Goal: Transaction & Acquisition: Purchase product/service

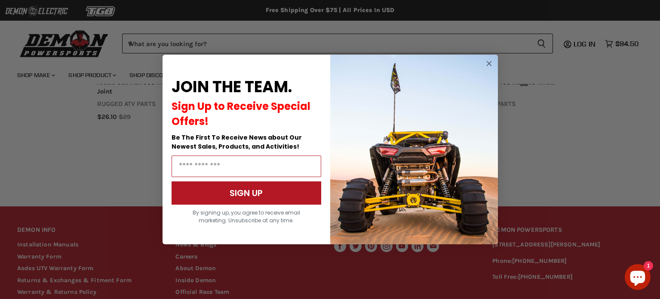
scroll to position [681, 0]
